Goal: Task Accomplishment & Management: Use online tool/utility

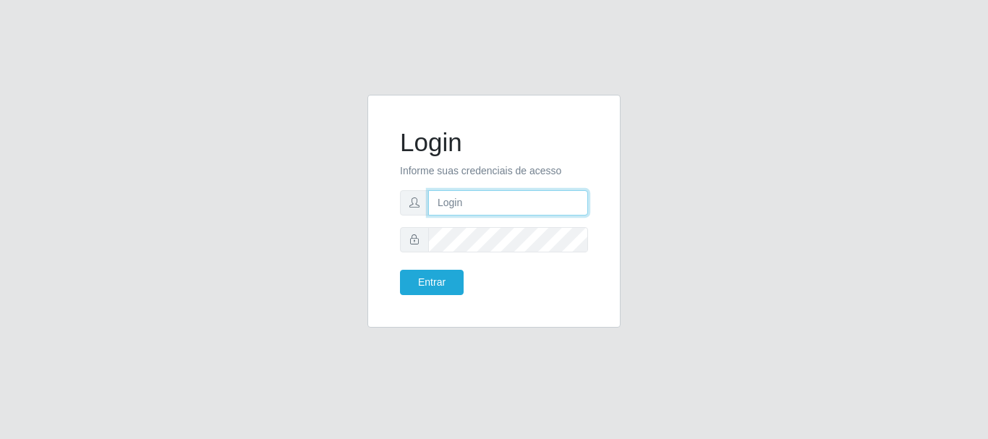
click at [451, 202] on input "text" at bounding box center [508, 202] width 160 height 25
type input "[EMAIL_ADDRESS][DOMAIN_NAME]"
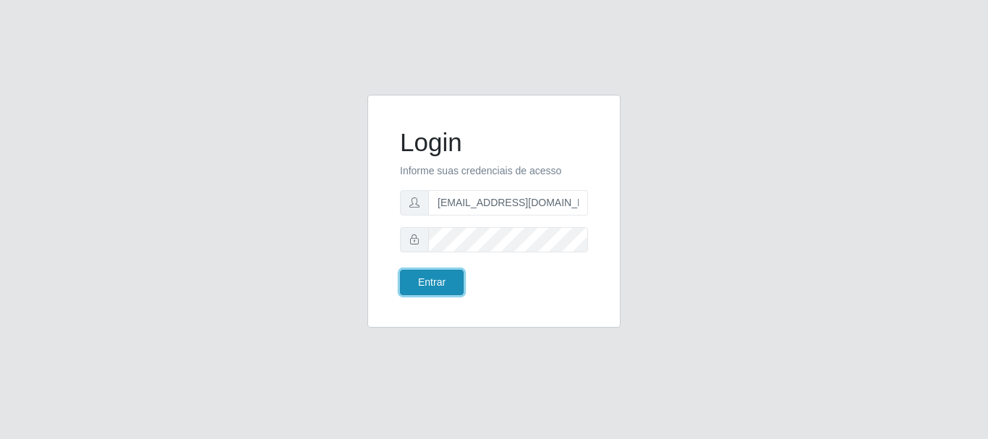
click at [422, 286] on button "Entrar" at bounding box center [432, 282] width 64 height 25
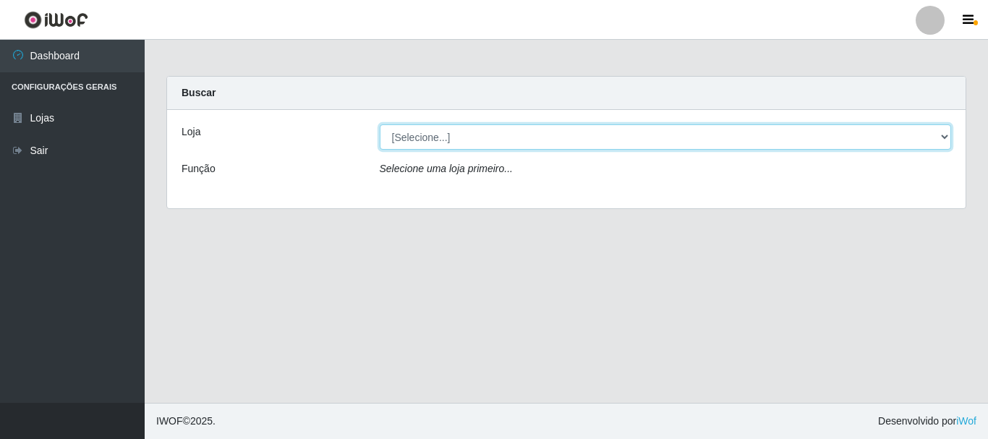
click at [380, 124] on select "[Selecione...] Super Show - [PERSON_NAME]" at bounding box center [666, 136] width 572 height 25
select select "120"
click option "Super Show - [PERSON_NAME]" at bounding box center [0, 0] width 0 height 0
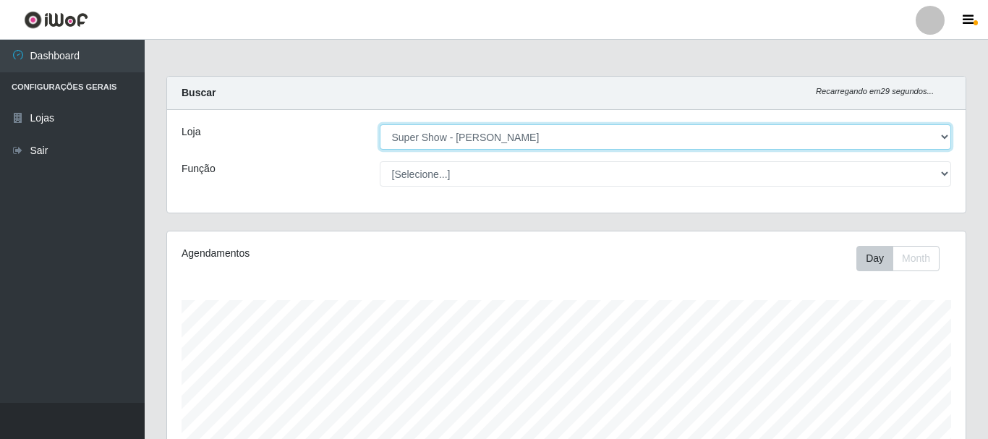
scroll to position [300, 798]
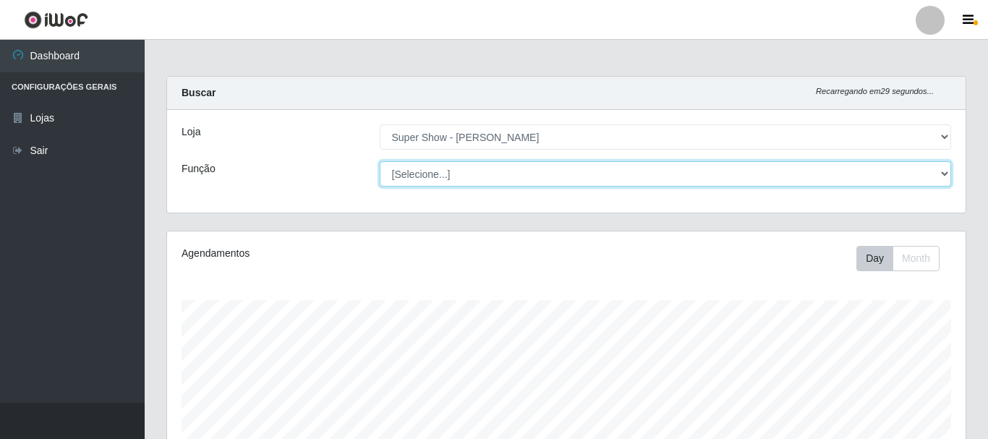
click at [380, 161] on select "[Selecione...] ASG Auxiliar de Depósito Auxiliar de Depósito + Auxiliar de Depó…" at bounding box center [666, 173] width 572 height 25
select select "16"
click option "ASG" at bounding box center [0, 0] width 0 height 0
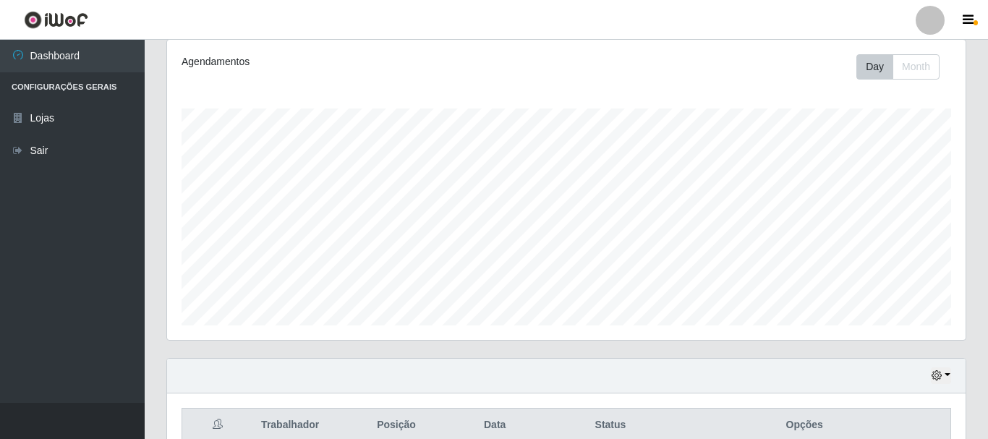
scroll to position [0, 0]
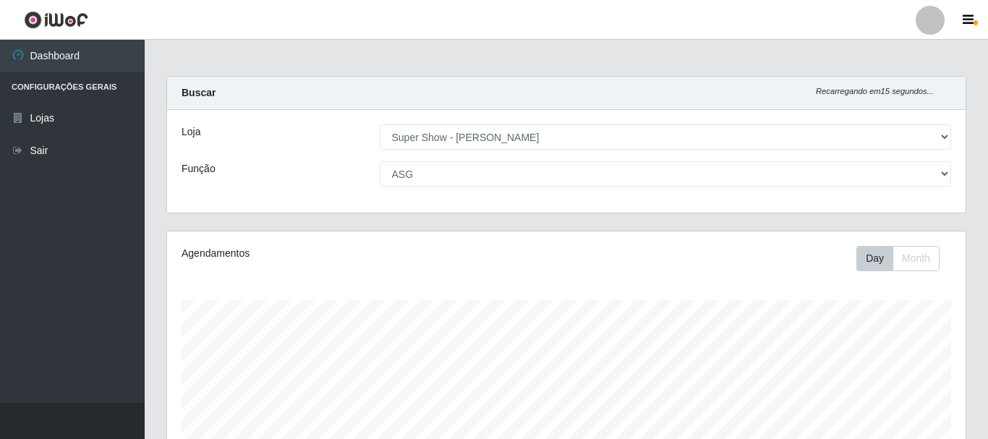
drag, startPoint x: 693, startPoint y: 4, endPoint x: 560, endPoint y: -13, distance: 133.4
click at [347, 274] on div "Agendamentos Day Month 13/10 Agendamentos 6" at bounding box center [566, 381] width 798 height 300
click at [542, 258] on div "Day Month" at bounding box center [730, 258] width 461 height 25
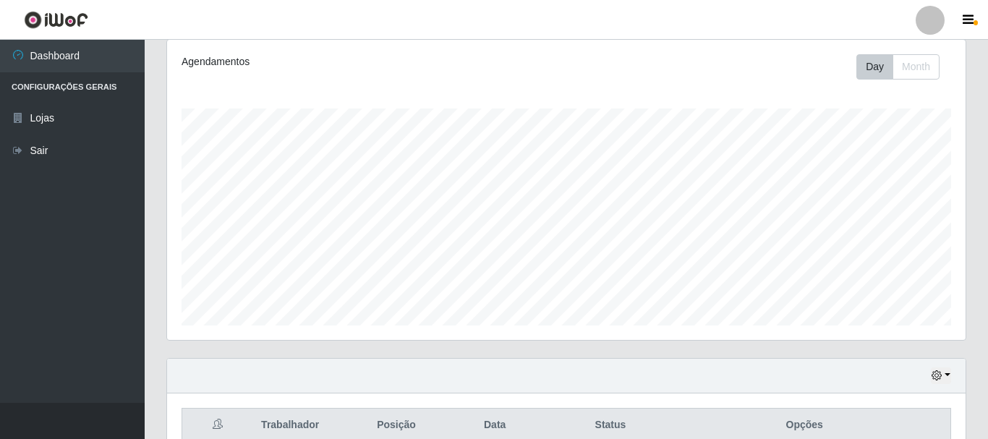
scroll to position [339, 0]
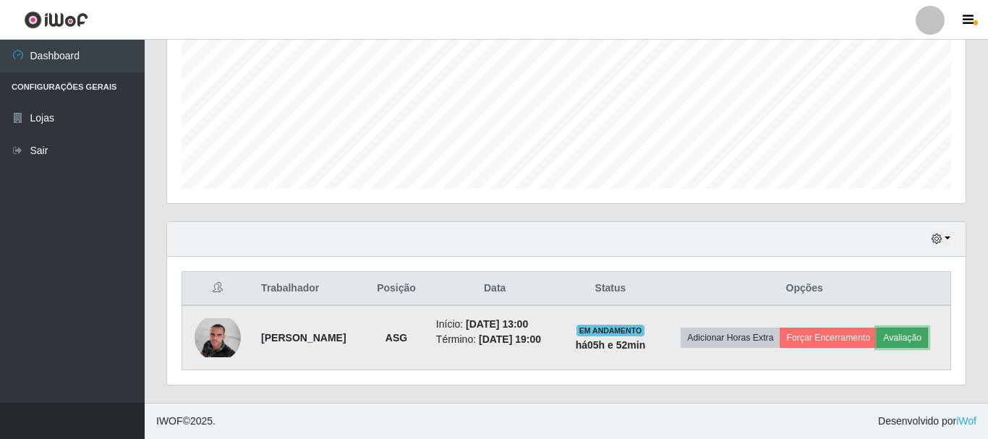
click at [876, 348] on button "Avaliação" at bounding box center [901, 338] width 51 height 20
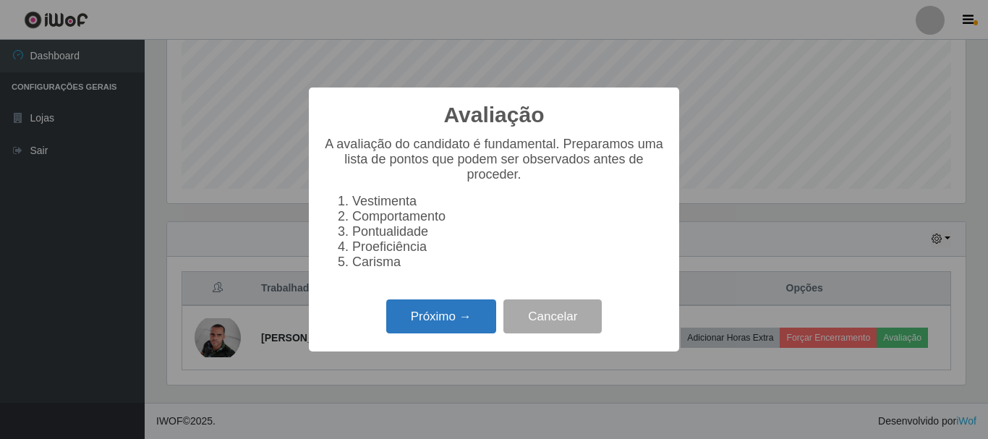
click at [440, 324] on button "Próximo →" at bounding box center [441, 316] width 110 height 34
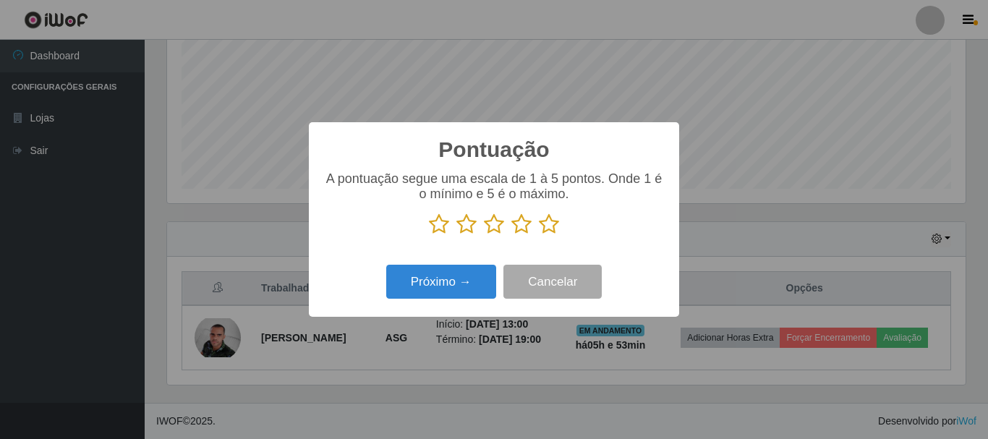
click at [434, 226] on icon at bounding box center [439, 224] width 20 height 22
click at [429, 235] on input "radio" at bounding box center [429, 235] width 0 height 0
click at [437, 290] on button "Próximo →" at bounding box center [441, 282] width 110 height 34
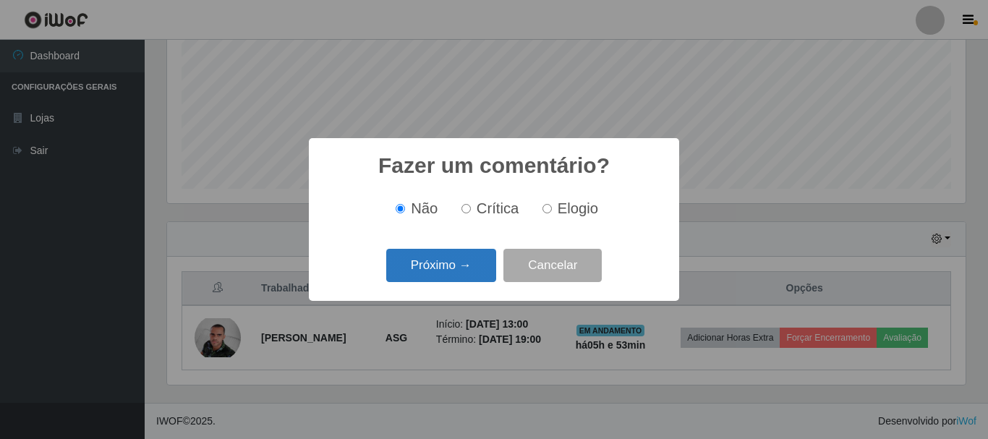
click at [464, 274] on button "Próximo →" at bounding box center [441, 266] width 110 height 34
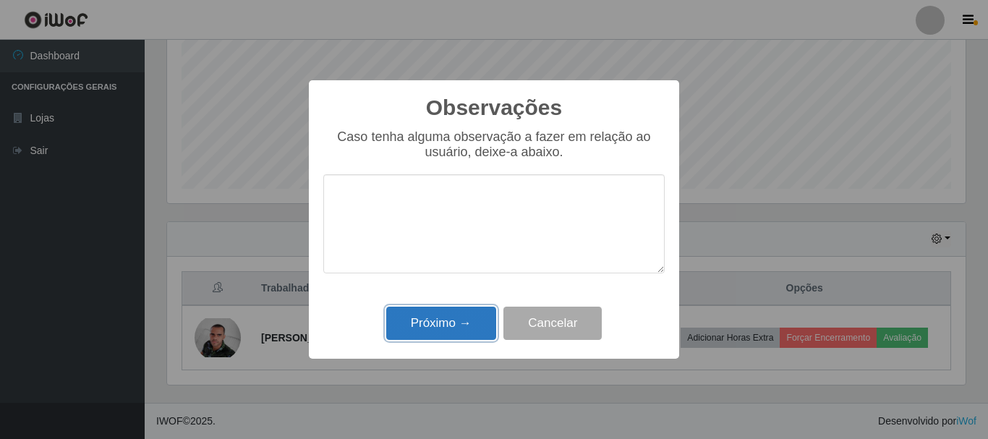
click at [441, 326] on button "Próximo →" at bounding box center [441, 324] width 110 height 34
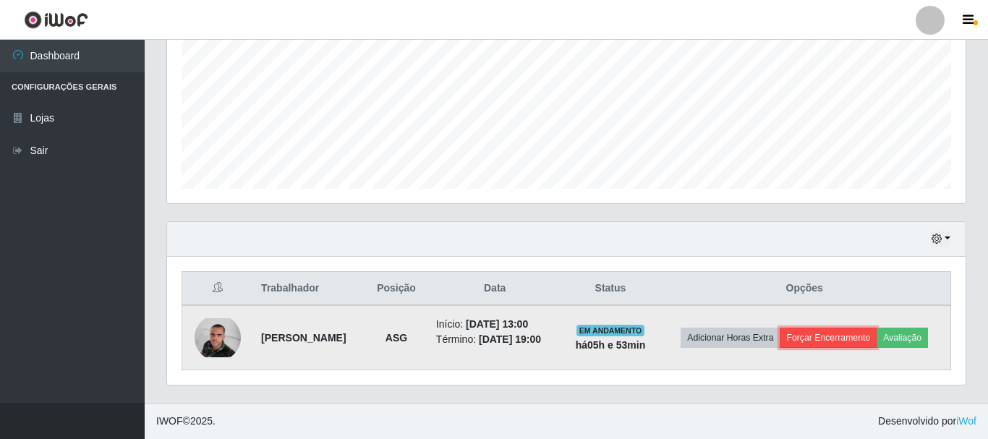
click at [874, 328] on button "Forçar Encerramento" at bounding box center [827, 338] width 97 height 20
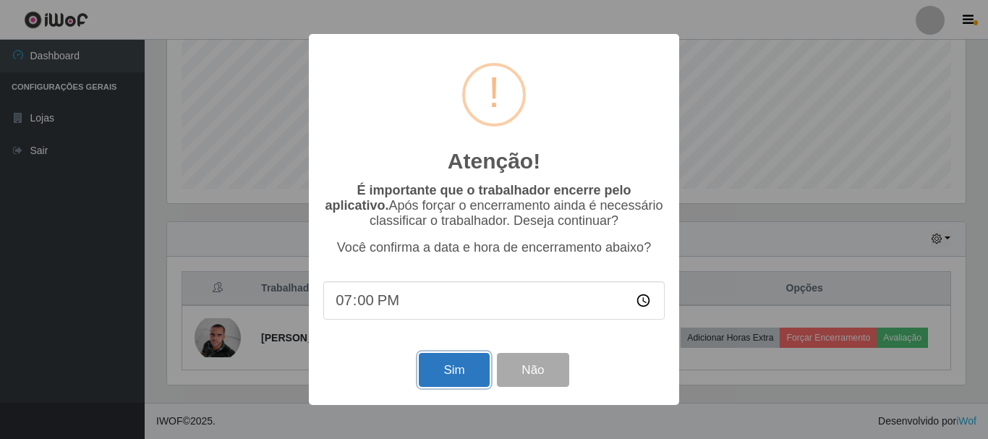
click at [455, 369] on button "Sim" at bounding box center [454, 370] width 70 height 34
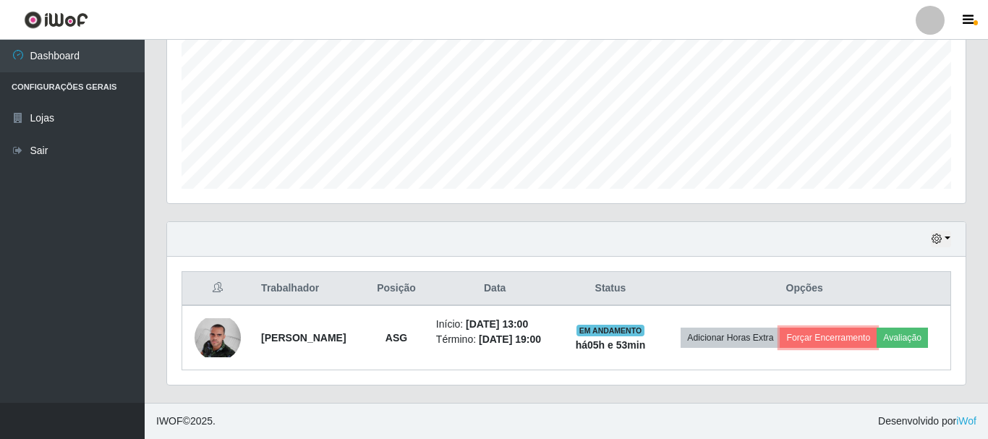
scroll to position [264, 0]
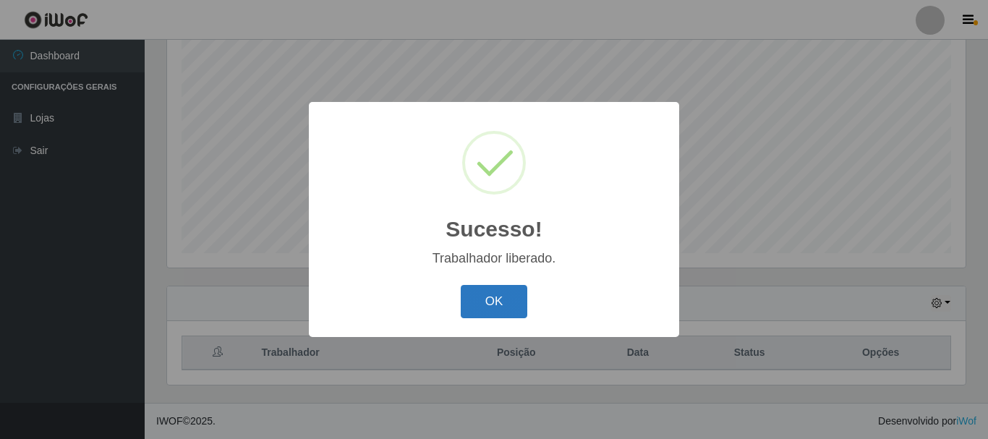
click at [517, 304] on button "OK" at bounding box center [494, 302] width 67 height 34
